Goal: Task Accomplishment & Management: Complete application form

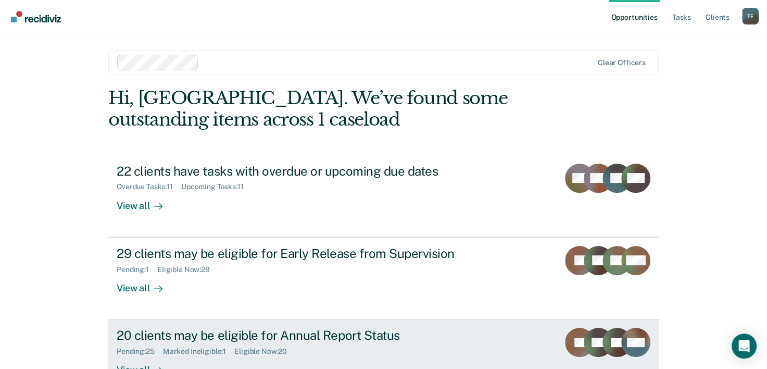
click at [273, 344] on div "Pending : 25 Marked Ineligible : 1 Eligible Now : 20" at bounding box center [300, 349] width 366 height 13
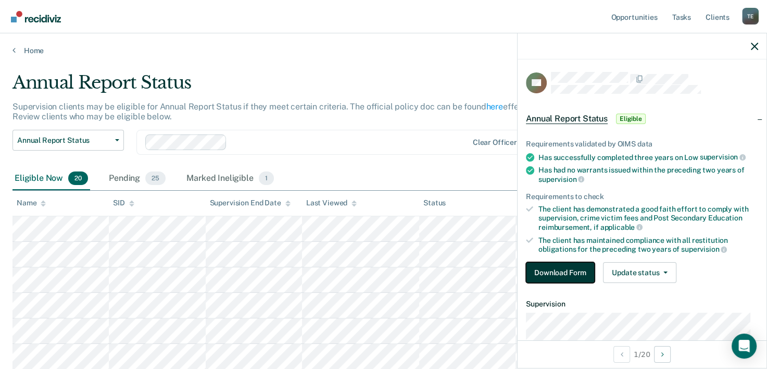
click at [563, 272] on button "Download Form" at bounding box center [560, 272] width 69 height 21
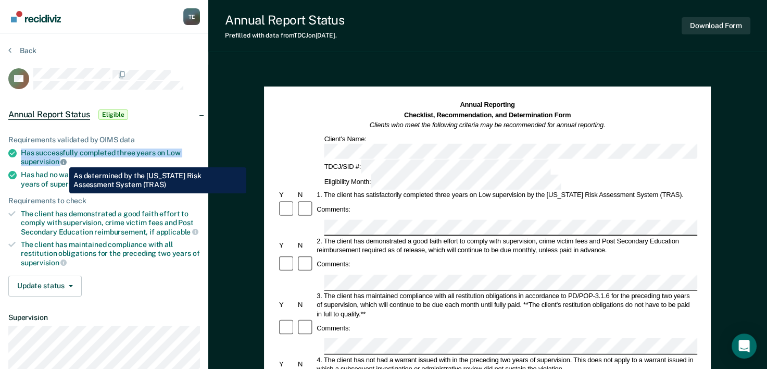
drag, startPoint x: 19, startPoint y: 148, endPoint x: 61, endPoint y: 159, distance: 44.2
click at [61, 159] on li "Has successfully completed three years on Low supervision" at bounding box center [104, 157] width 192 height 18
copy div "Has successfully completed three years on Low supervision"
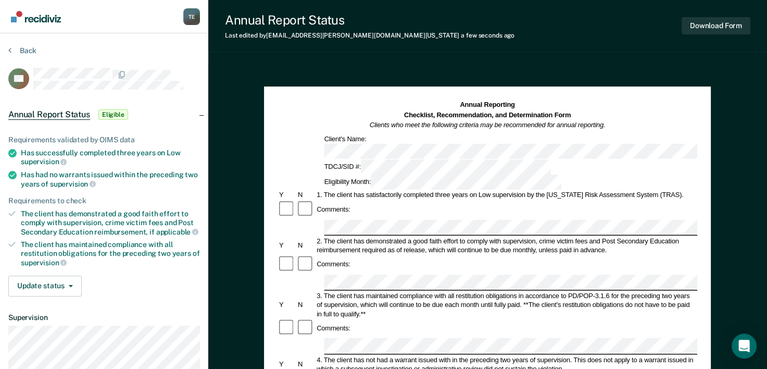
click at [522, 174] on div "Eligibility Month:" at bounding box center [443, 181] width 240 height 15
click at [534, 174] on div "Eligibility Month:" at bounding box center [443, 181] width 240 height 15
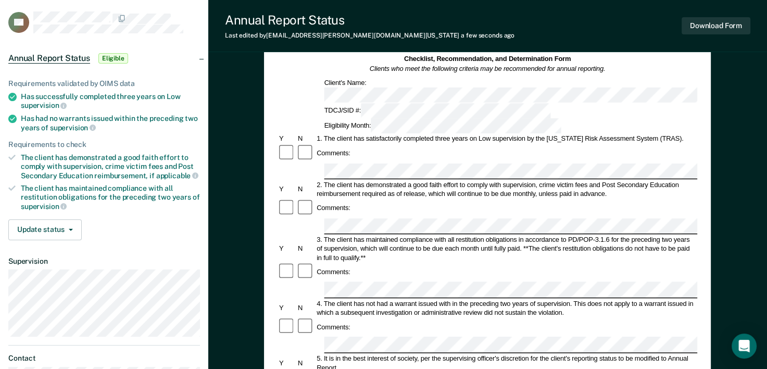
scroll to position [73, 0]
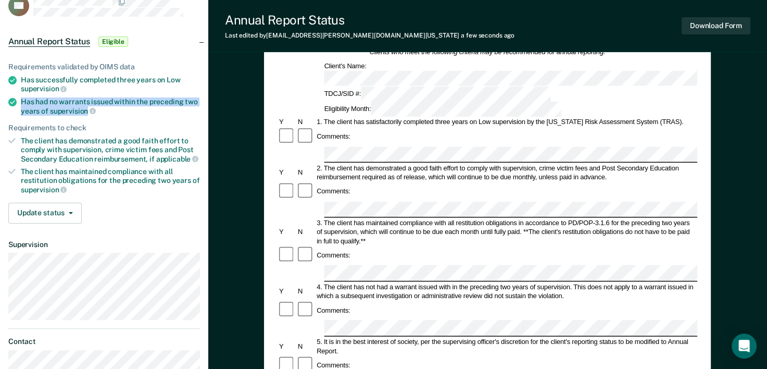
drag, startPoint x: 21, startPoint y: 98, endPoint x: 85, endPoint y: 109, distance: 65.5
click at [85, 109] on div "Has had no warrants issued within the preceding two years of supervision" at bounding box center [110, 106] width 179 height 18
copy div "Has had no warrants issued within the preceding two years of supervision"
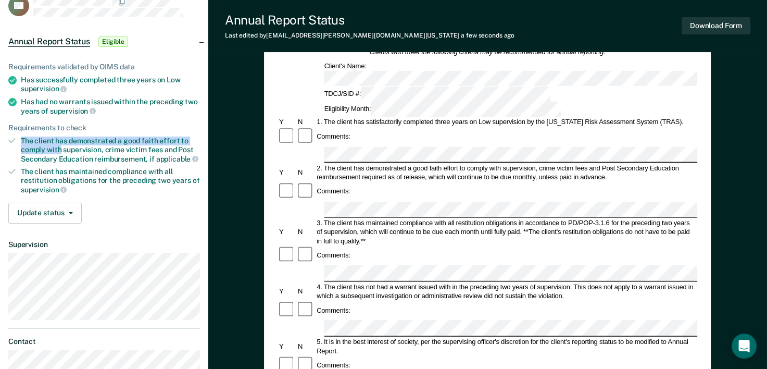
drag, startPoint x: 20, startPoint y: 136, endPoint x: 60, endPoint y: 148, distance: 41.7
click at [60, 148] on li "The client has demonstrated a good faith effort to comply with supervision, cri…" at bounding box center [104, 149] width 192 height 27
copy div "The client has demonstrated a good faith effort to comply with"
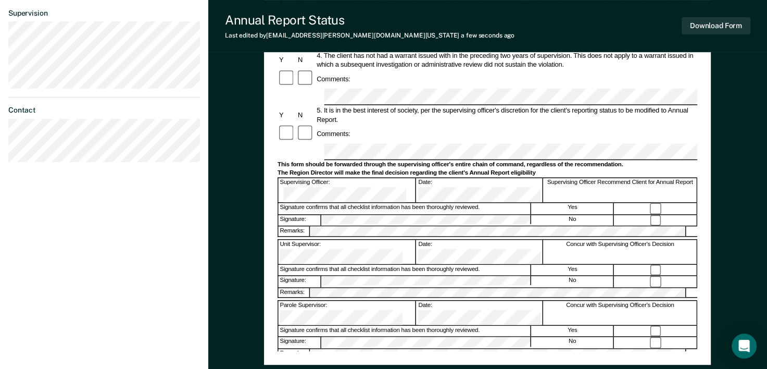
scroll to position [325, 0]
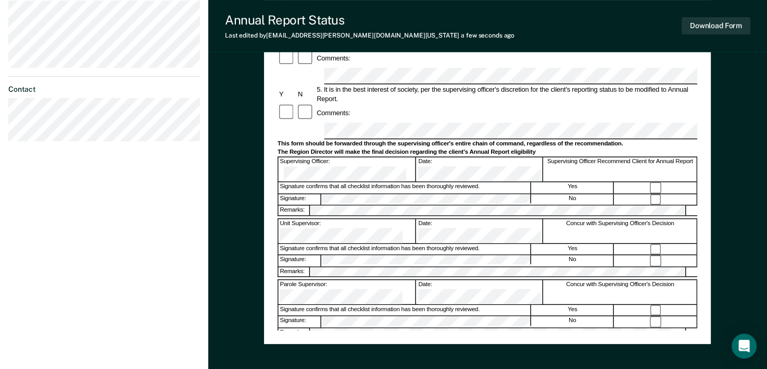
click at [260, 89] on div "Annual Reporting Checklist, Recommendation, and Determination Form Clients who …" at bounding box center [487, 82] width 559 height 685
click at [306, 316] on div "Signature: No" at bounding box center [488, 321] width 420 height 11
click at [725, 29] on button "Download Form" at bounding box center [716, 25] width 69 height 17
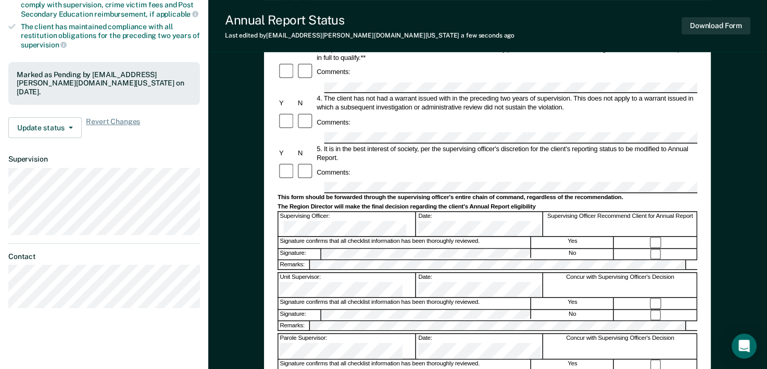
scroll to position [381, 0]
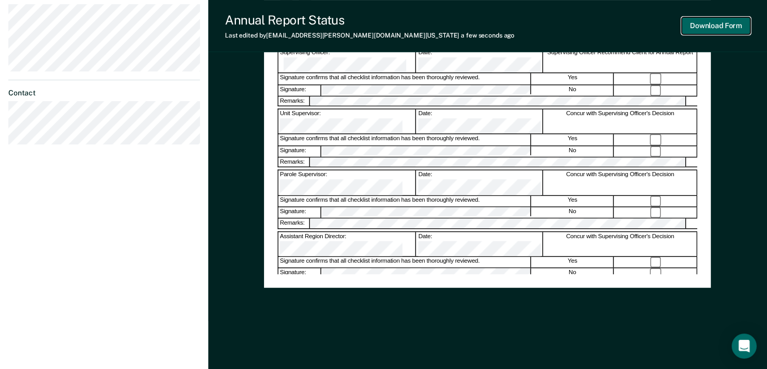
click at [737, 27] on button "Download Form" at bounding box center [716, 25] width 69 height 17
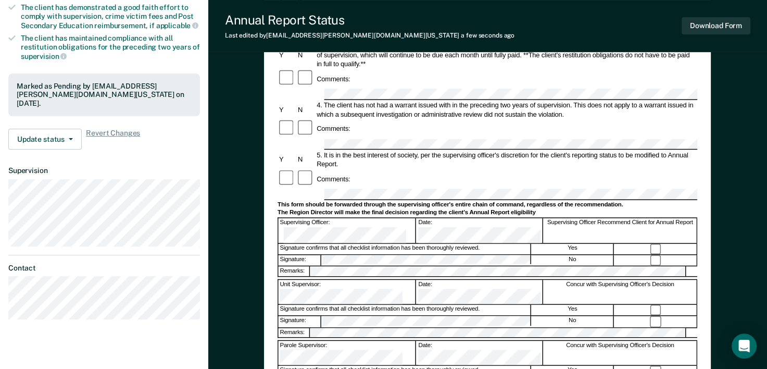
scroll to position [0, 0]
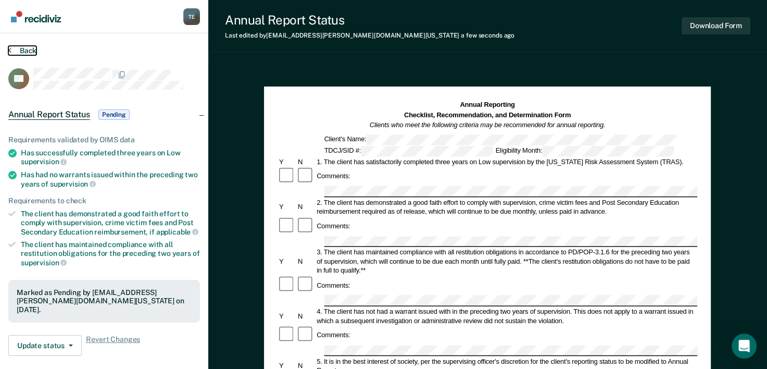
click at [17, 54] on button "Back" at bounding box center [22, 50] width 28 height 9
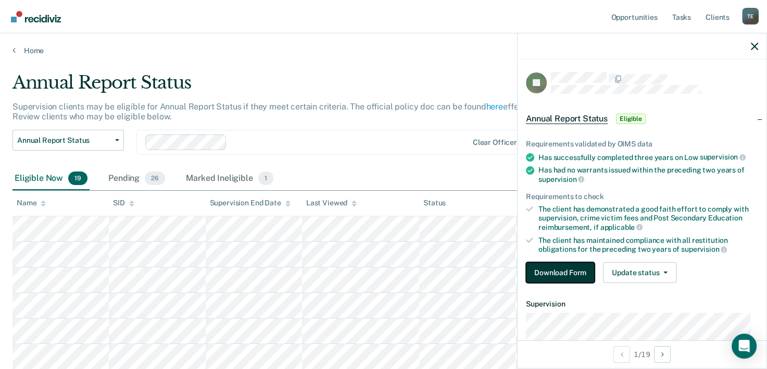
click at [557, 269] on button "Download Form" at bounding box center [560, 272] width 69 height 21
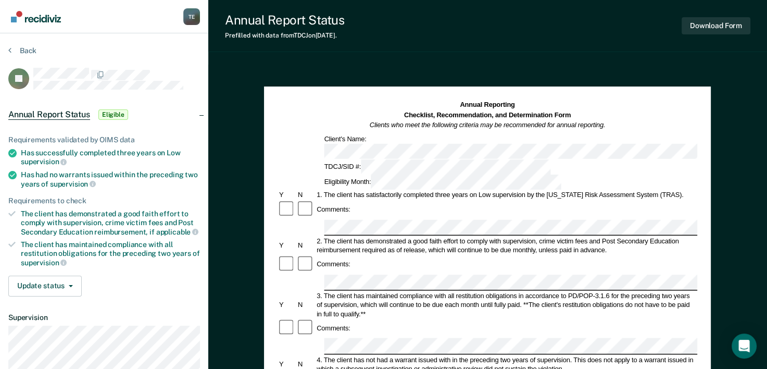
click at [496, 144] on div "Annual Reporting Checklist, Recommendation, and Determination Form Clients who …" at bounding box center [488, 145] width 420 height 90
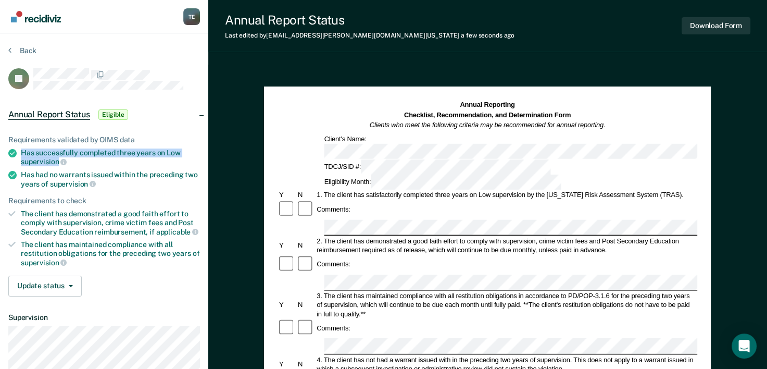
drag, startPoint x: 57, startPoint y: 160, endPoint x: 10, endPoint y: 157, distance: 47.5
click at [10, 157] on li "Has successfully completed three years on Low supervision" at bounding box center [104, 157] width 192 height 18
copy div "Has successfully completed three years on Low supervision"
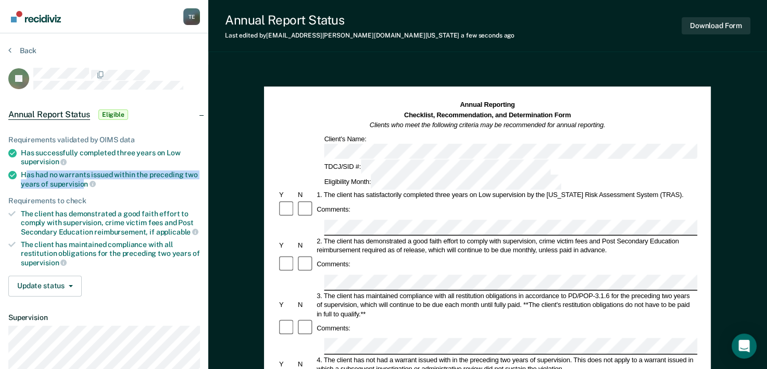
drag, startPoint x: 84, startPoint y: 182, endPoint x: 27, endPoint y: 176, distance: 58.1
click at [27, 176] on div "Has had no warrants issued within the preceding two years of supervision" at bounding box center [110, 179] width 179 height 18
drag, startPoint x: 27, startPoint y: 176, endPoint x: 87, endPoint y: 181, distance: 61.1
click at [87, 181] on li "Has had no warrants issued within the preceding two years of supervision" at bounding box center [104, 179] width 192 height 18
click at [87, 181] on span "supervision" at bounding box center [73, 184] width 46 height 8
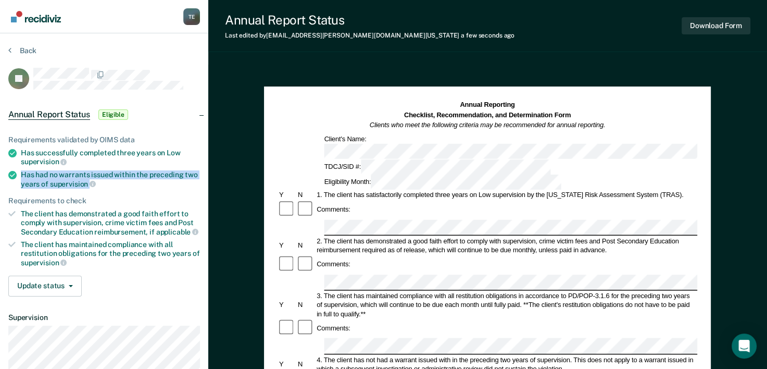
drag, startPoint x: 21, startPoint y: 171, endPoint x: 88, endPoint y: 179, distance: 67.7
click at [88, 179] on div "Has had no warrants issued within the preceding two years of supervision" at bounding box center [110, 179] width 179 height 18
copy div "Has had no warrants issued within the preceding two years of supervision"
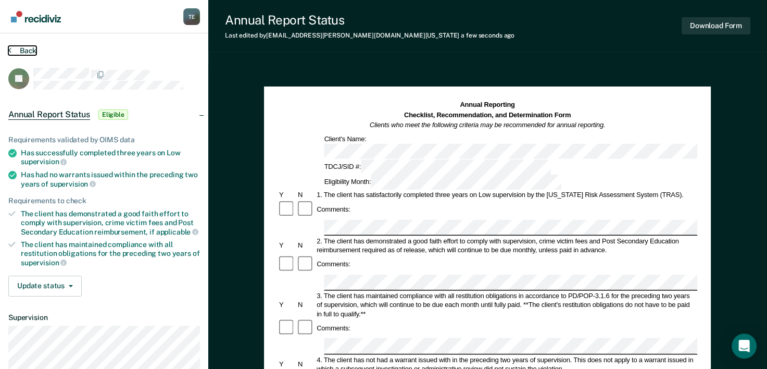
click at [22, 51] on button "Back" at bounding box center [22, 50] width 28 height 9
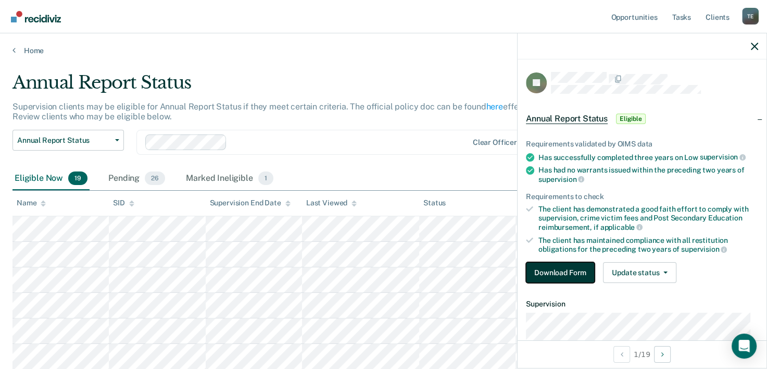
click at [560, 270] on button "Download Form" at bounding box center [560, 272] width 69 height 21
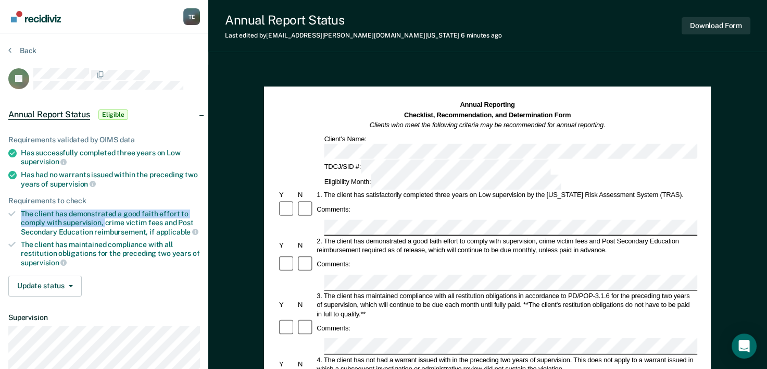
drag, startPoint x: 22, startPoint y: 210, endPoint x: 104, endPoint y: 221, distance: 83.1
click at [104, 221] on div "The client has demonstrated a good faith effort to comply with supervision, cri…" at bounding box center [110, 222] width 179 height 27
copy div "The client has demonstrated a good faith effort to comply with supervision,"
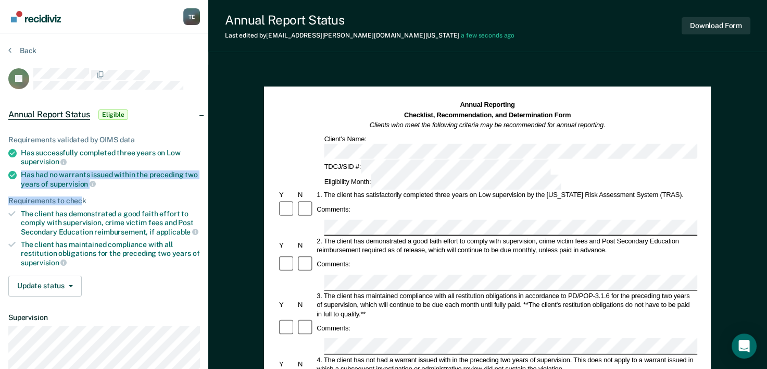
drag, startPoint x: 21, startPoint y: 171, endPoint x: 108, endPoint y: 209, distance: 95.6
click at [108, 209] on ul "Requirements validated by OIMS data Has successfully completed three years on L…" at bounding box center [104, 201] width 192 height 132
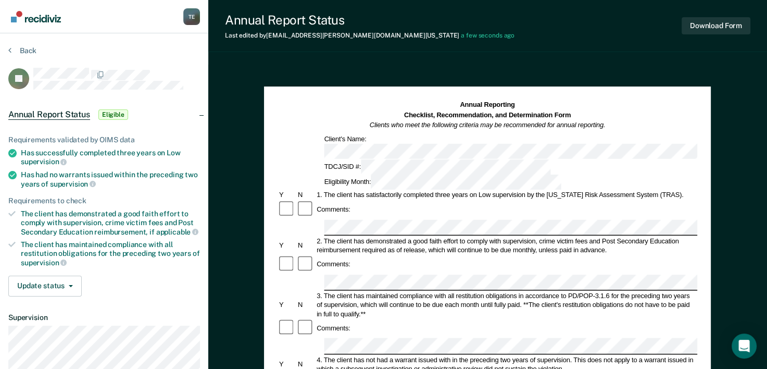
click at [374, 319] on div "Comments:" at bounding box center [488, 328] width 420 height 19
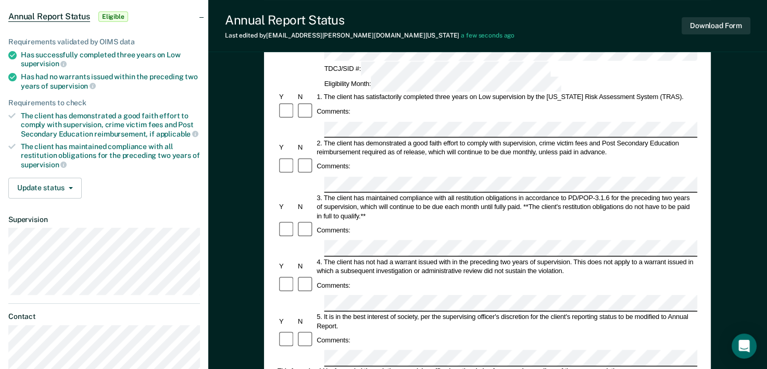
scroll to position [100, 0]
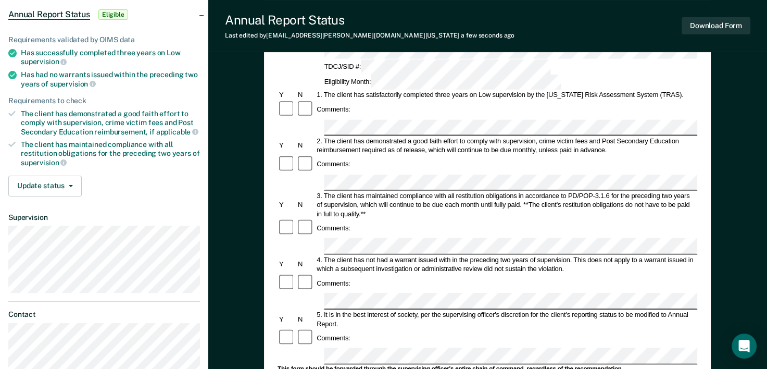
click at [354, 329] on div "Comments:" at bounding box center [488, 338] width 420 height 19
click at [267, 286] on div "Annual Reporting Checklist, Recommendation, and Determination Form Clients who …" at bounding box center [487, 277] width 447 height 582
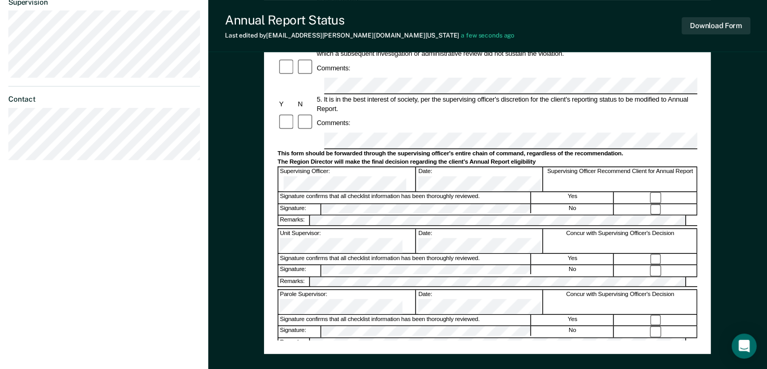
scroll to position [309, 0]
